Goal: Transaction & Acquisition: Purchase product/service

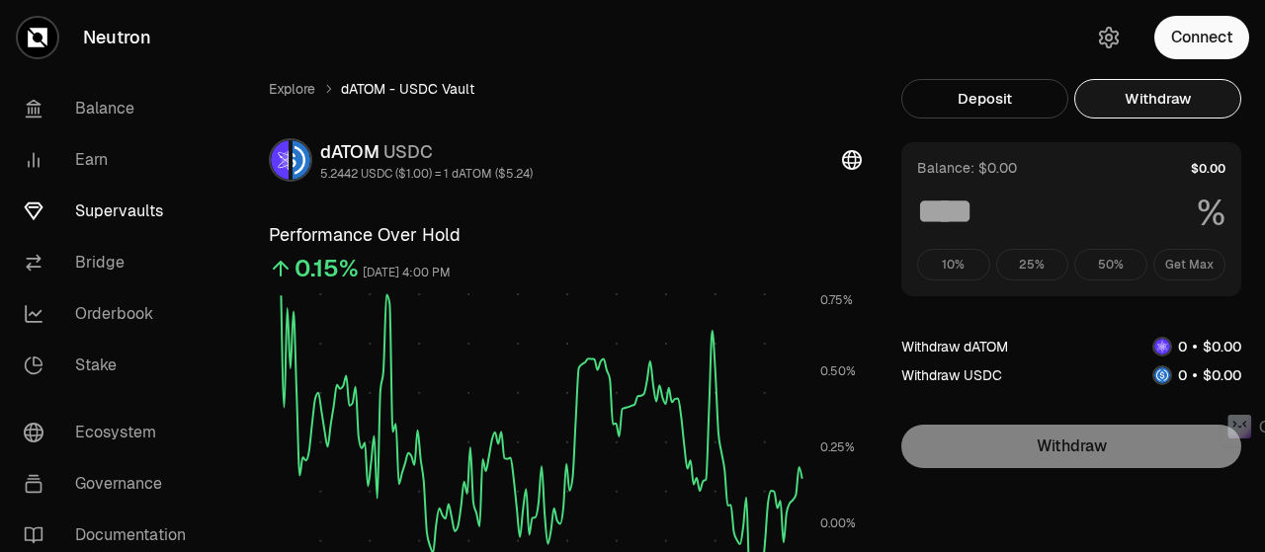
click at [1197, 25] on button "Connect" at bounding box center [1201, 37] width 95 height 43
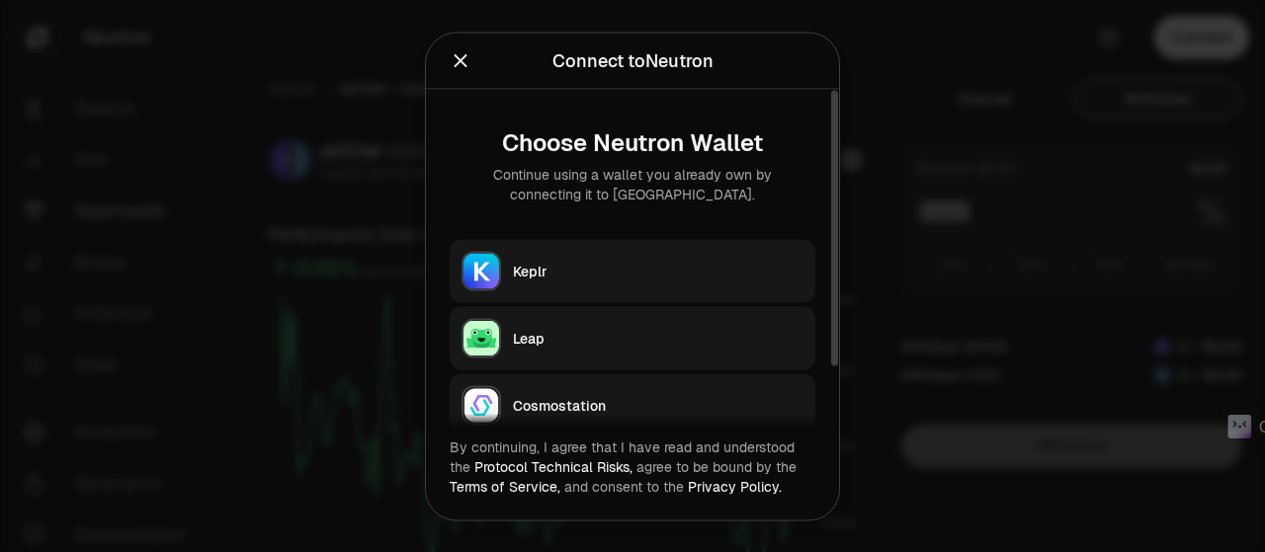
click at [639, 261] on div "Keplr" at bounding box center [658, 271] width 291 height 20
type input "***"
